Goal: Register for event/course

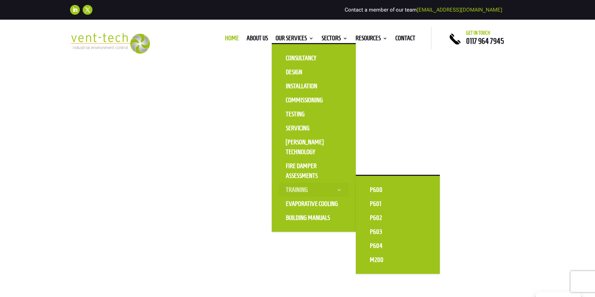
click at [298, 187] on link "Training" at bounding box center [314, 190] width 70 height 14
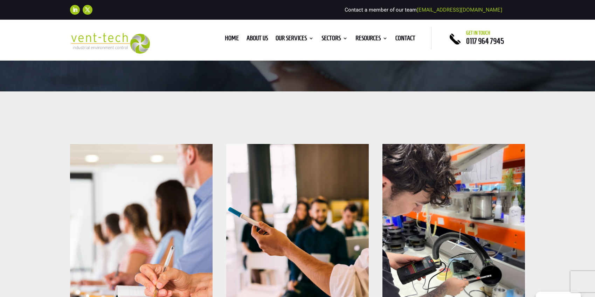
scroll to position [222, 0]
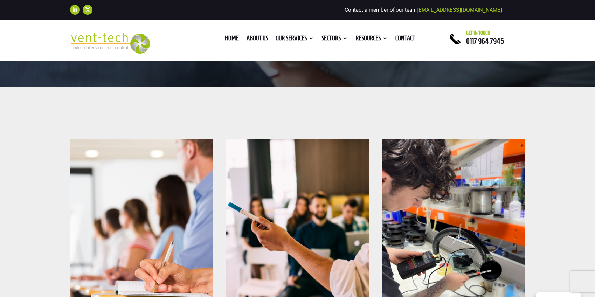
click at [119, 228] on img at bounding box center [141, 231] width 143 height 185
